Goal: Information Seeking & Learning: Learn about a topic

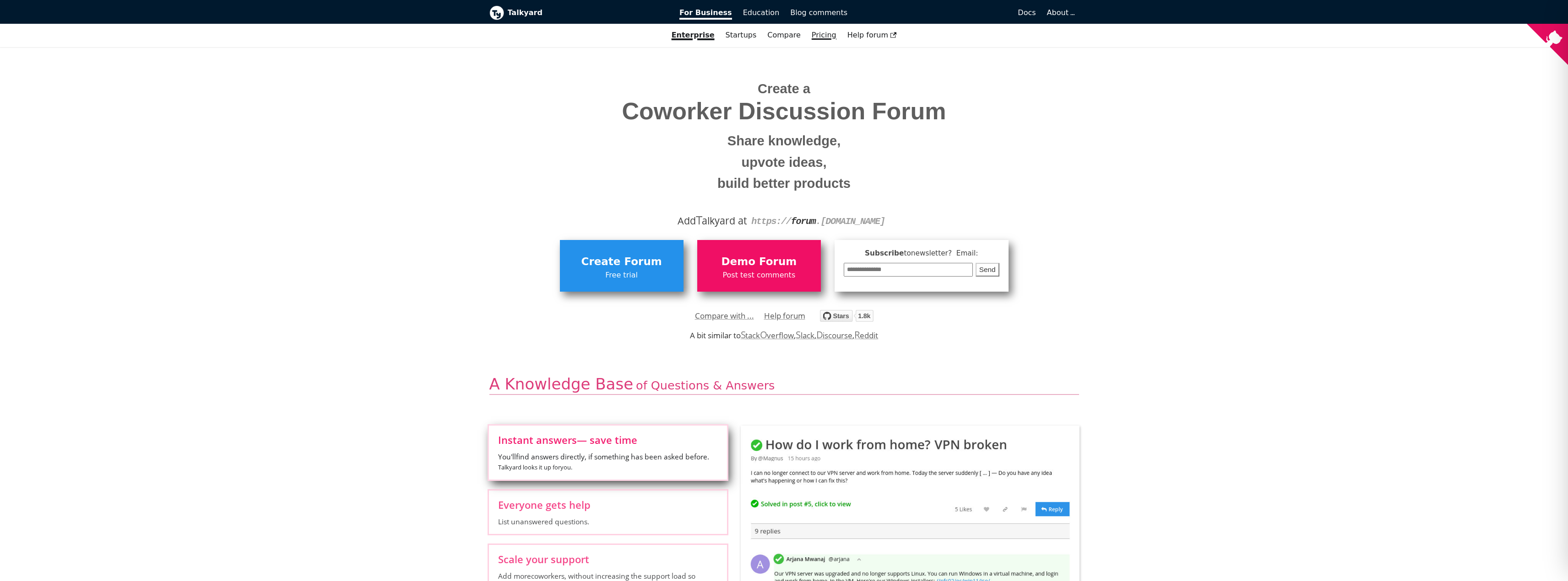
click at [808, 32] on link "Pricing" at bounding box center [824, 35] width 36 height 15
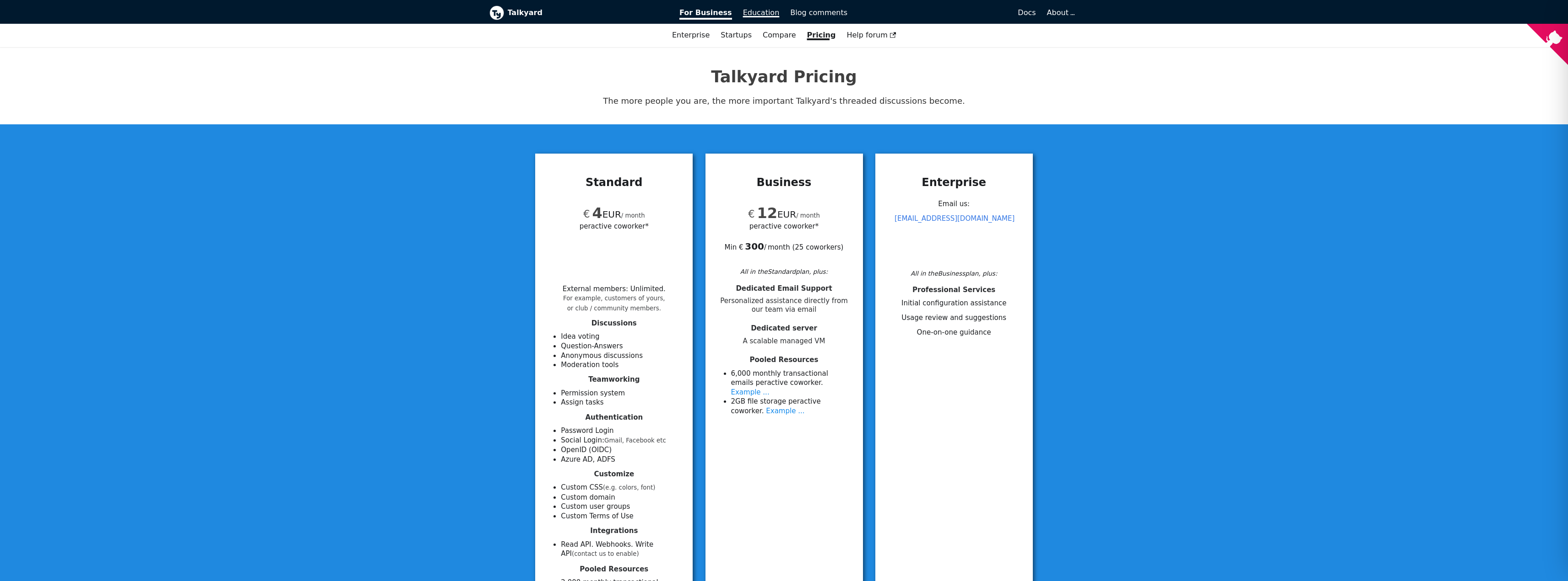
click at [746, 10] on span "Education" at bounding box center [761, 12] width 37 height 9
